Goal: Information Seeking & Learning: Learn about a topic

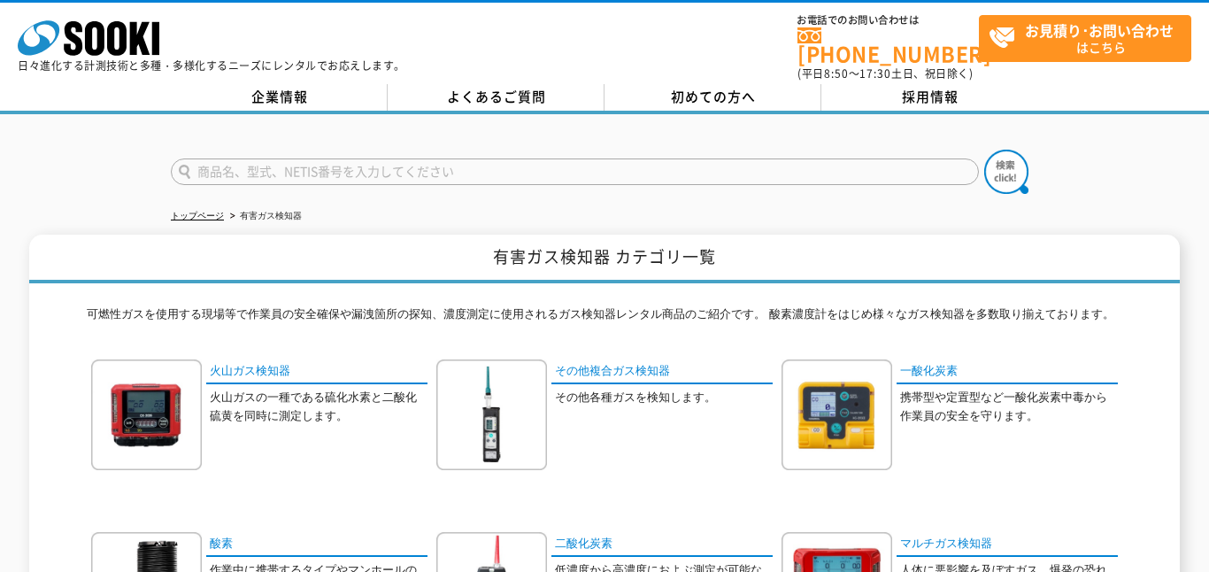
click at [286, 402] on p "火山ガスの一種である硫化水素と二酸化硫黄を同時に測定します。" at bounding box center [319, 407] width 218 height 37
click at [265, 373] on link "火山ガス検知器" at bounding box center [316, 372] width 221 height 26
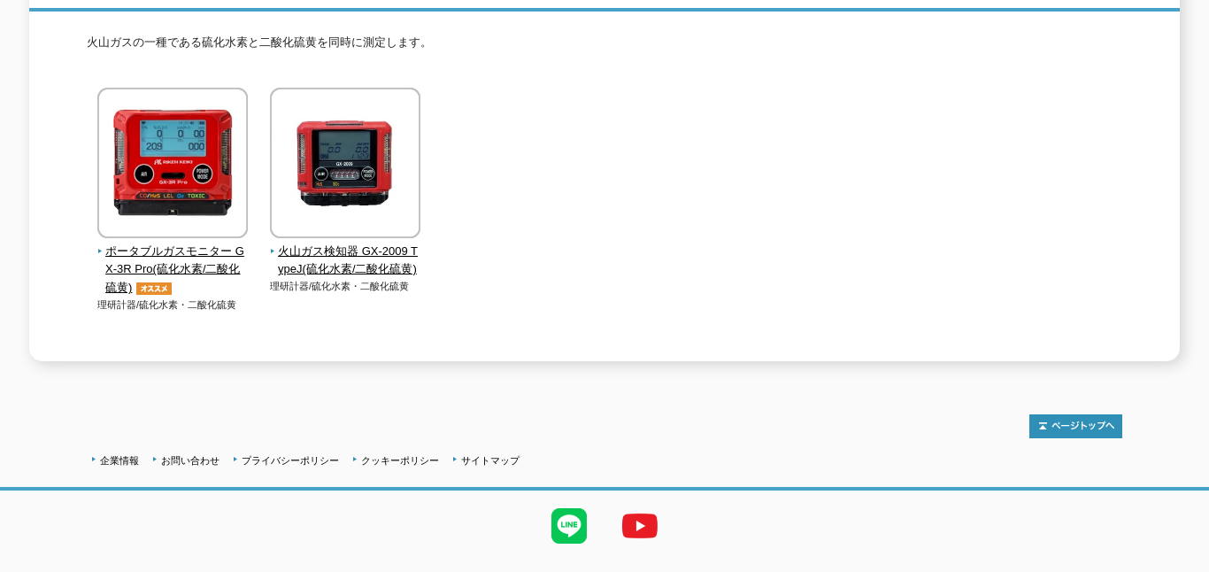
scroll to position [302, 0]
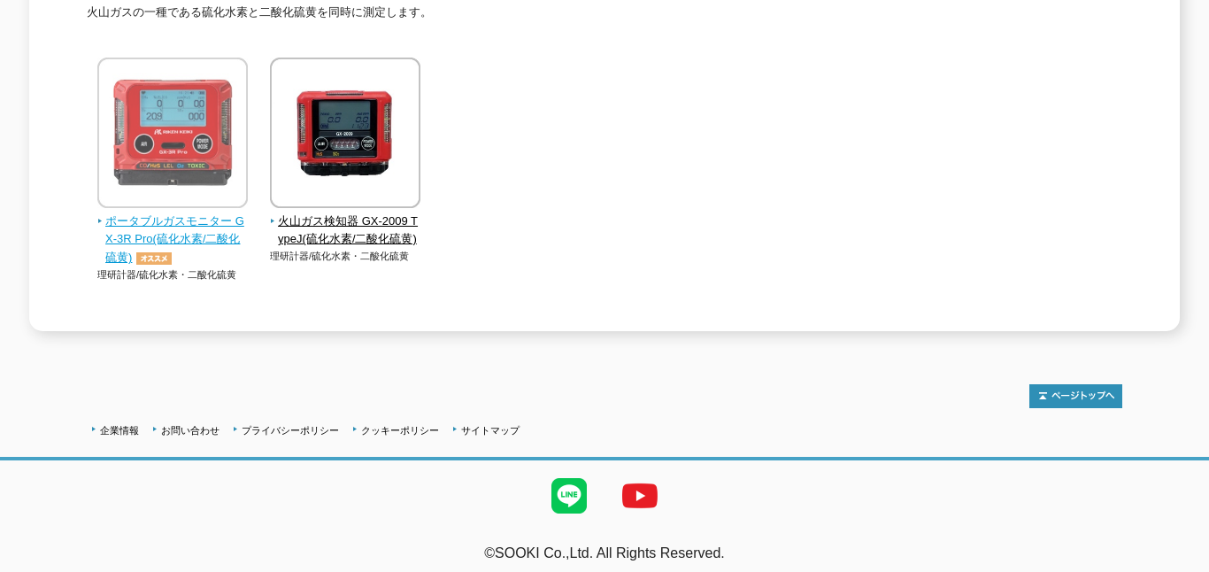
click at [170, 212] on span "ポータブルガスモニター GX-3R Pro(硫化水素/二酸化硫黄)" at bounding box center [172, 239] width 151 height 55
